Goal: Transaction & Acquisition: Subscribe to service/newsletter

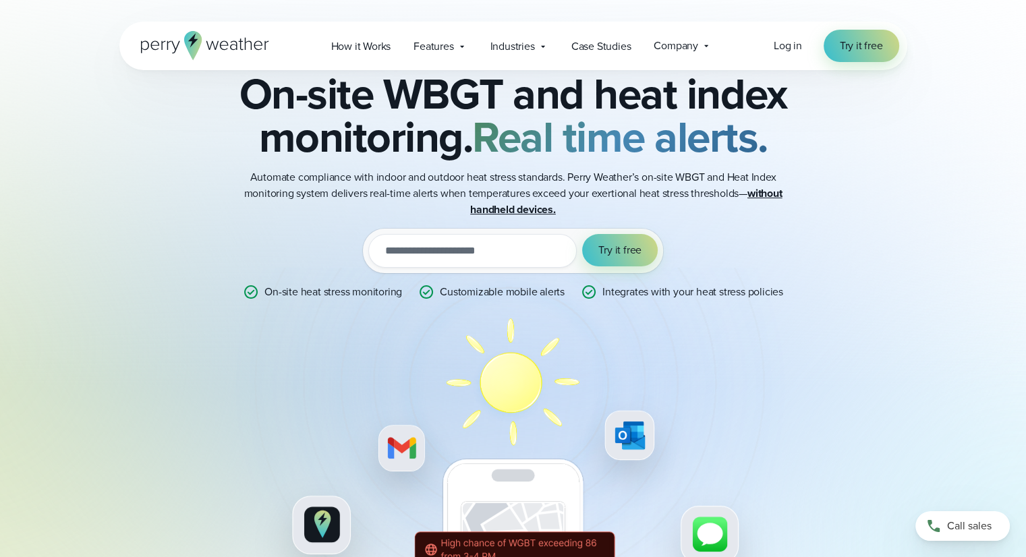
scroll to position [67, 0]
click at [470, 253] on input "email" at bounding box center [472, 252] width 208 height 34
type input "**********"
click at [605, 257] on span "Try it free" at bounding box center [619, 251] width 43 height 16
click at [368, 49] on span "How it Works" at bounding box center [361, 46] width 60 height 16
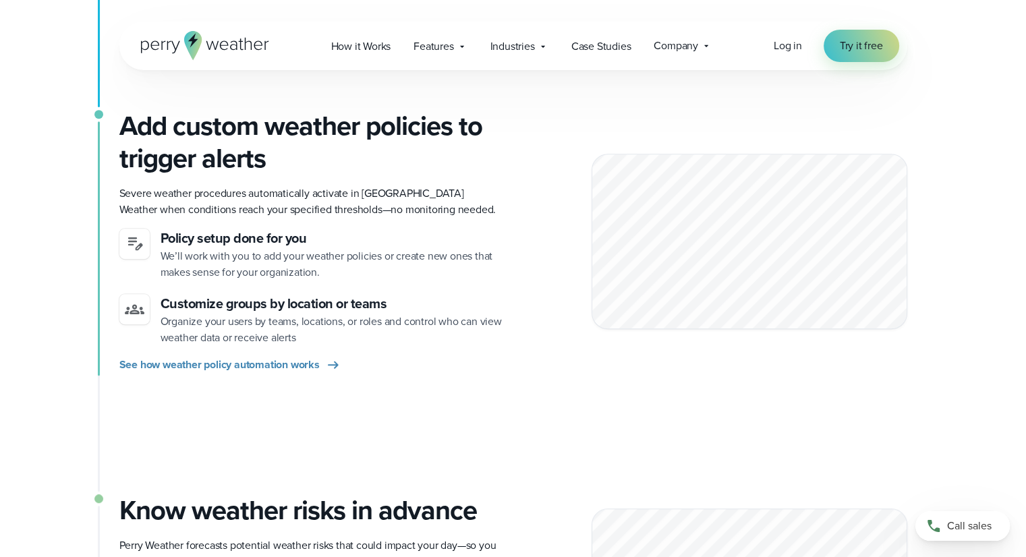
scroll to position [675, 0]
